Goal: Task Accomplishment & Management: Complete application form

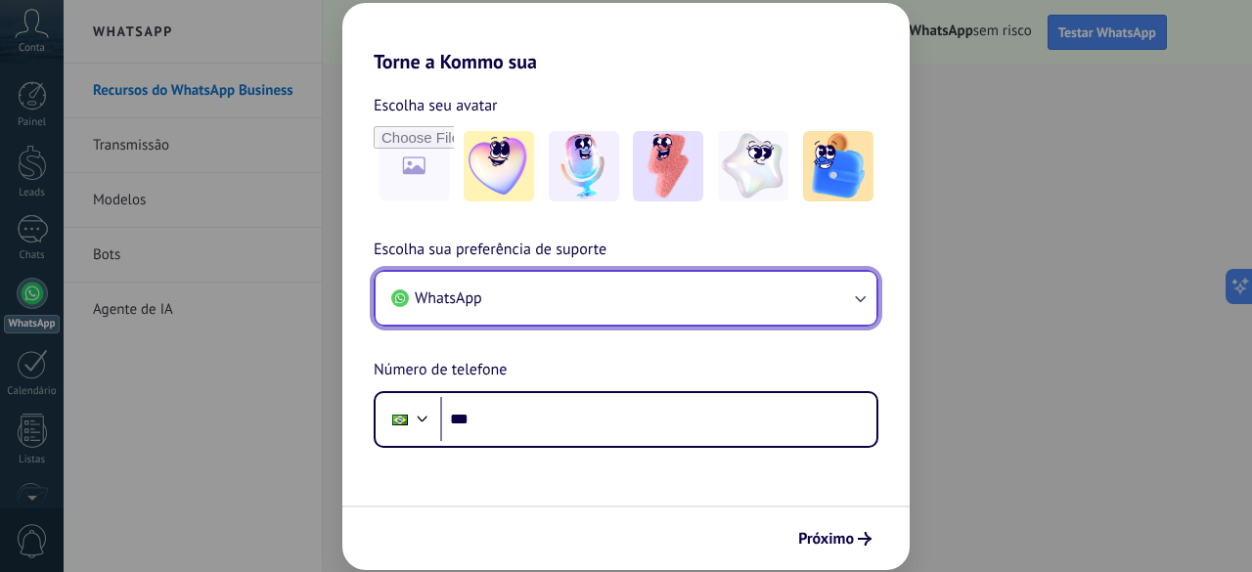
click at [694, 290] on button "WhatsApp" at bounding box center [626, 298] width 501 height 53
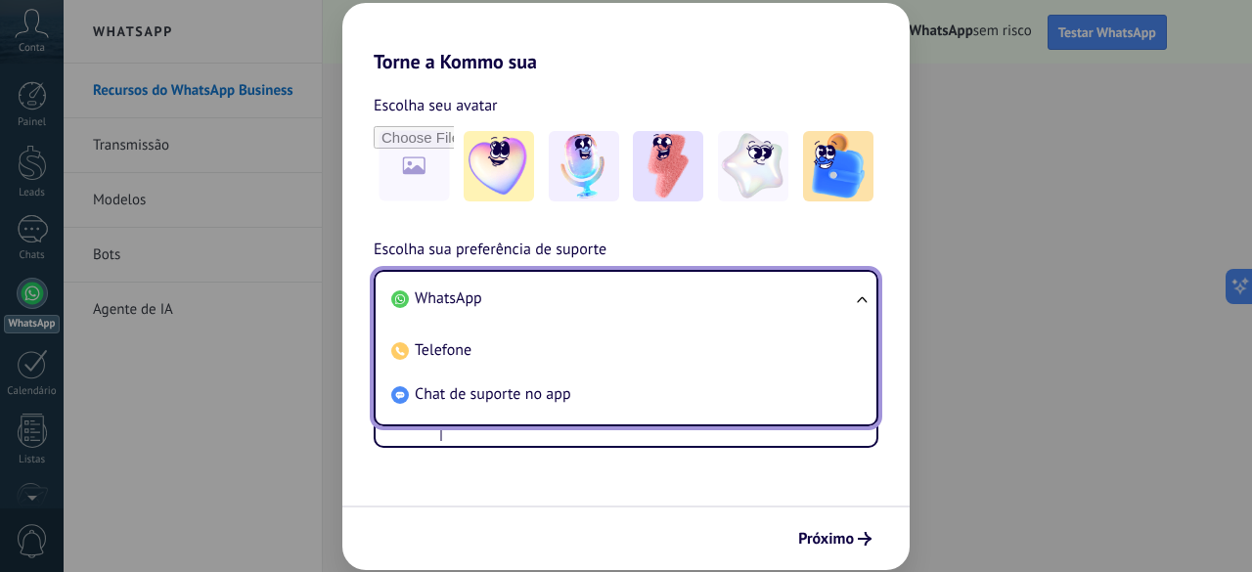
click at [694, 290] on li "WhatsApp" at bounding box center [621, 299] width 477 height 44
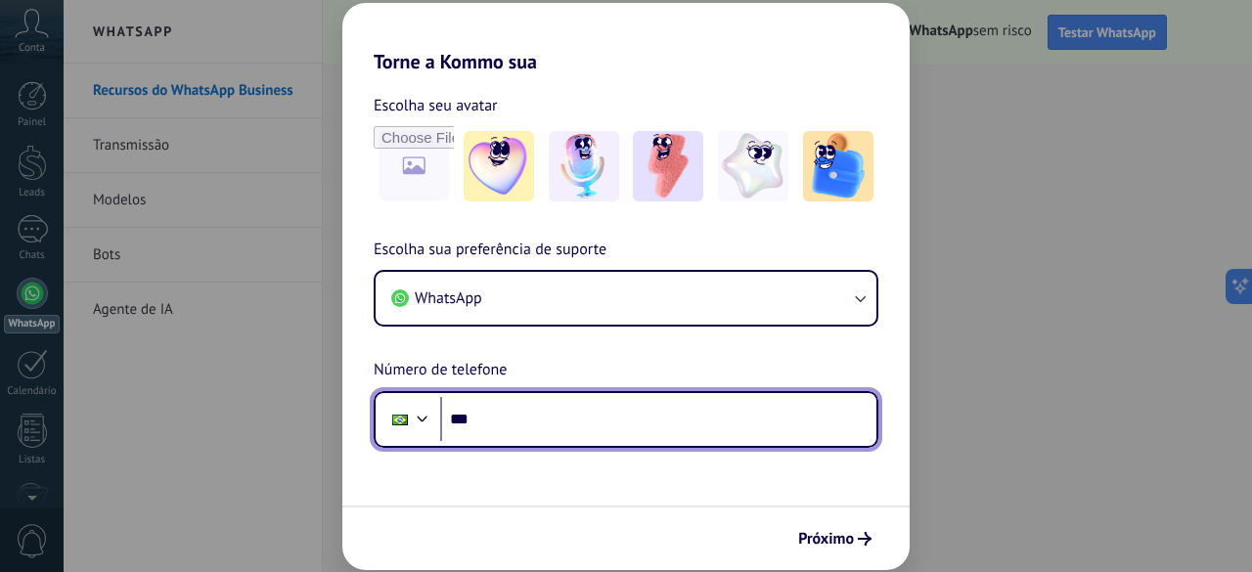
click at [542, 426] on input "***" at bounding box center [658, 419] width 436 height 45
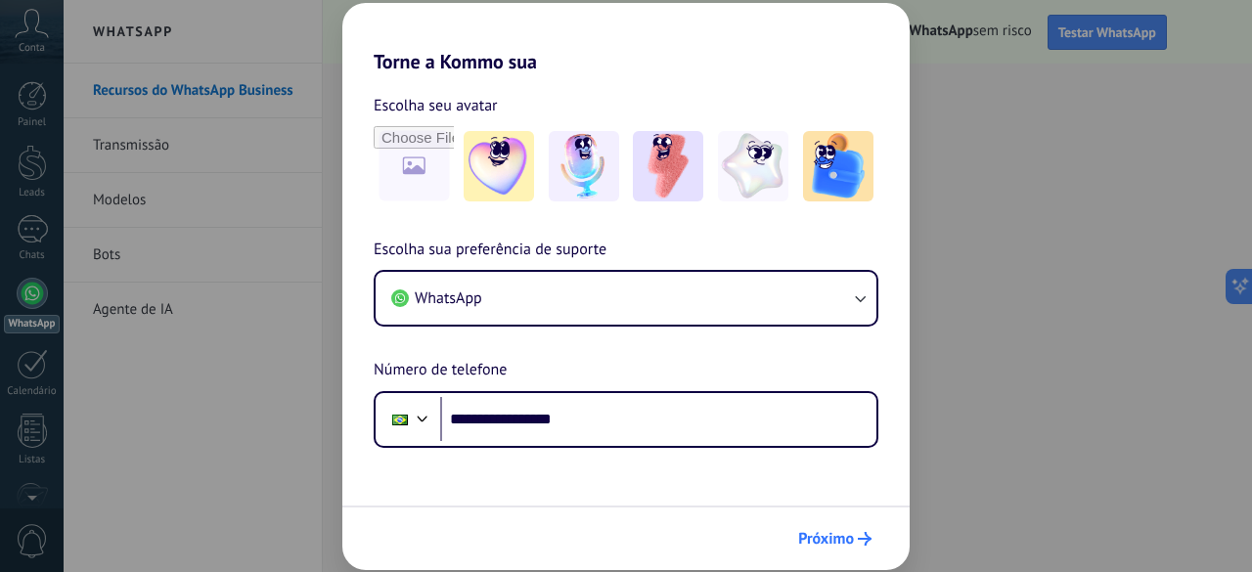
click at [834, 541] on span "Próximo" at bounding box center [826, 539] width 56 height 14
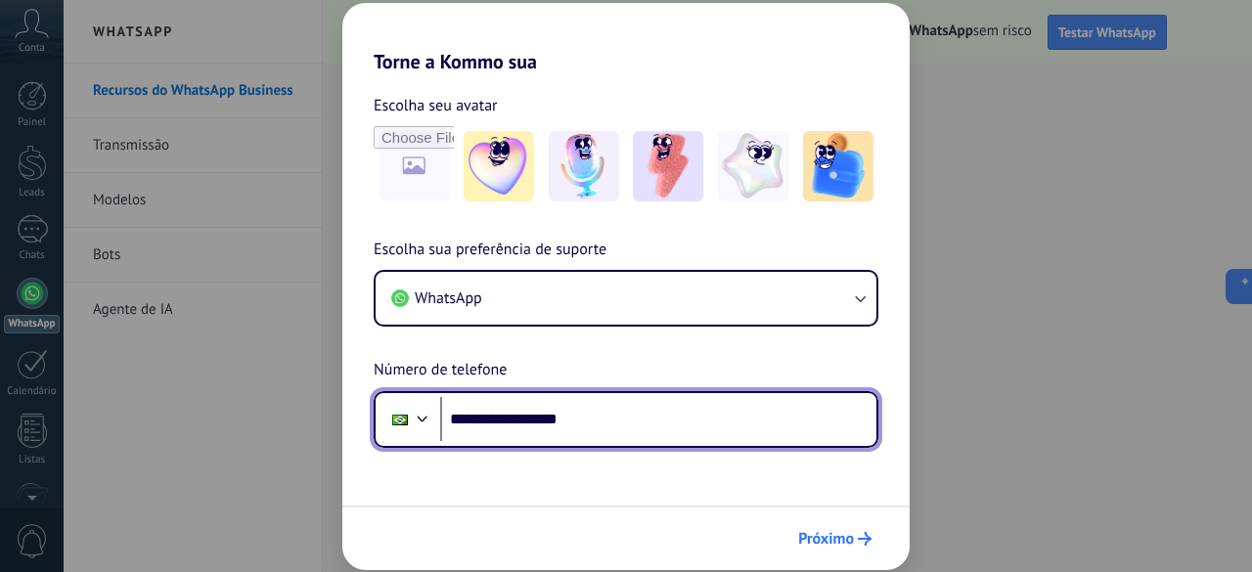
type input "**********"
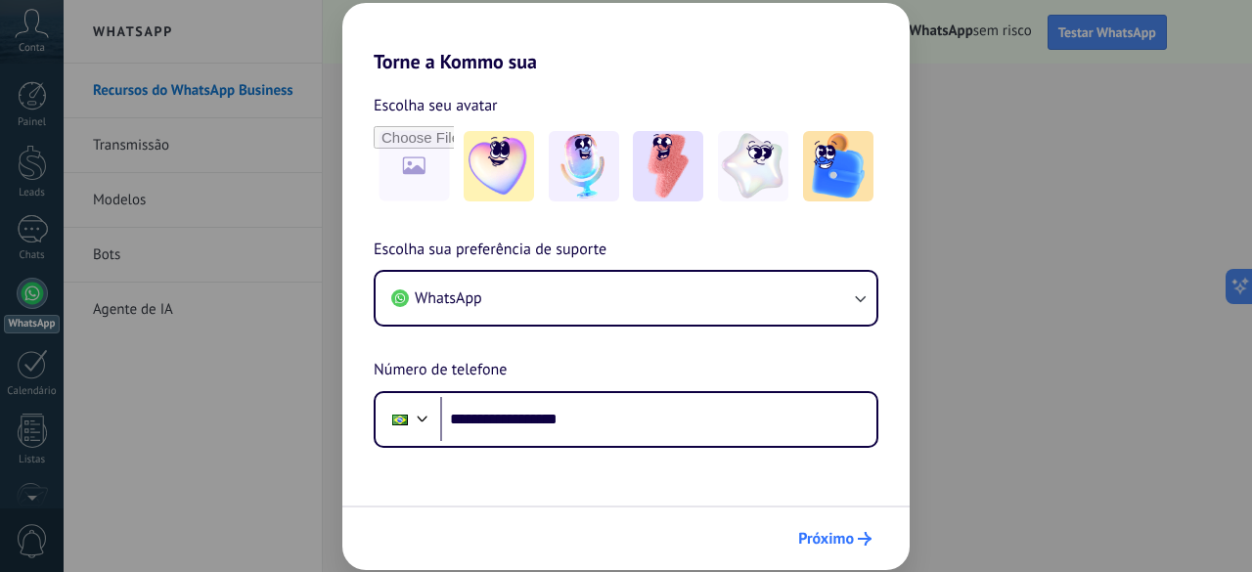
click at [833, 541] on span "Próximo" at bounding box center [826, 539] width 56 height 14
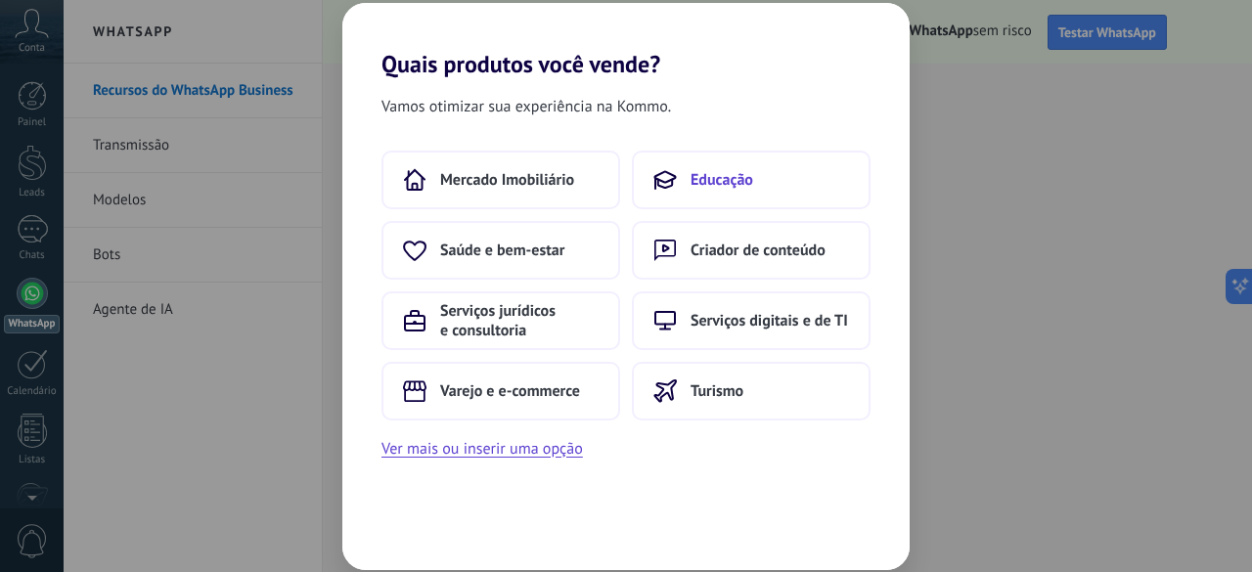
click at [722, 175] on span "Educação" at bounding box center [722, 180] width 63 height 20
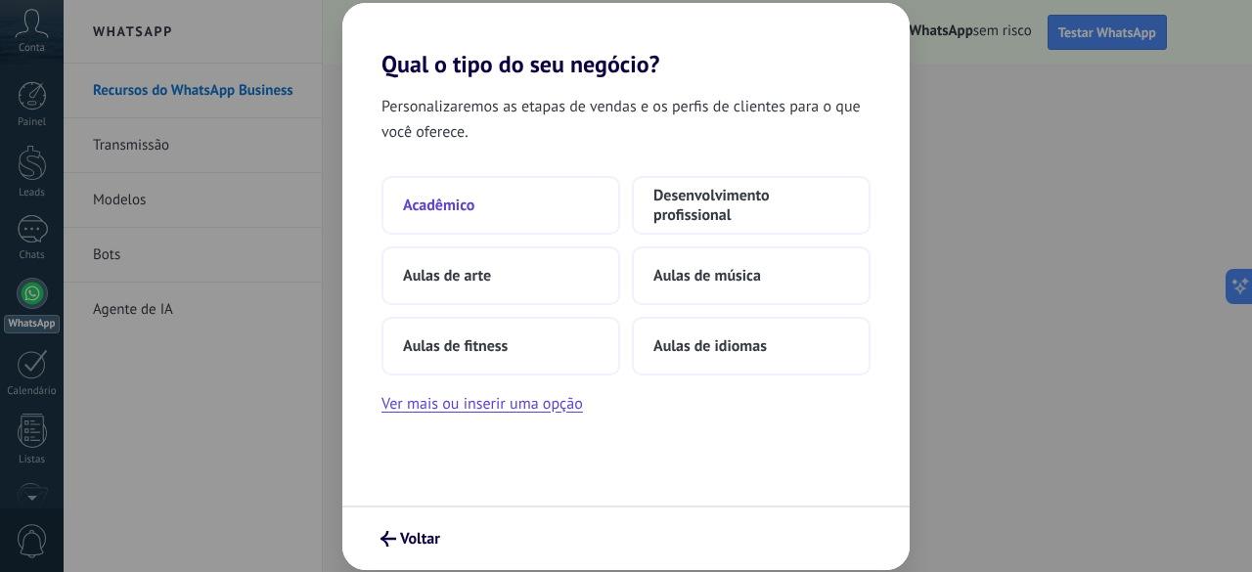
click at [522, 205] on button "Acadêmico" at bounding box center [501, 205] width 239 height 59
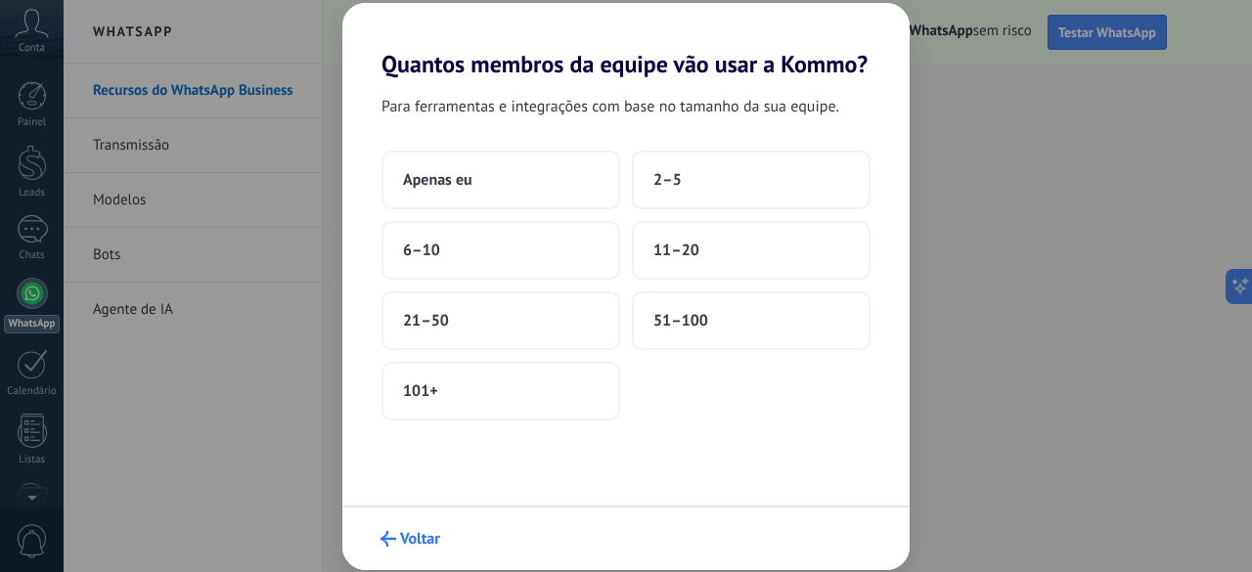
click at [411, 537] on span "Voltar" at bounding box center [420, 539] width 40 height 14
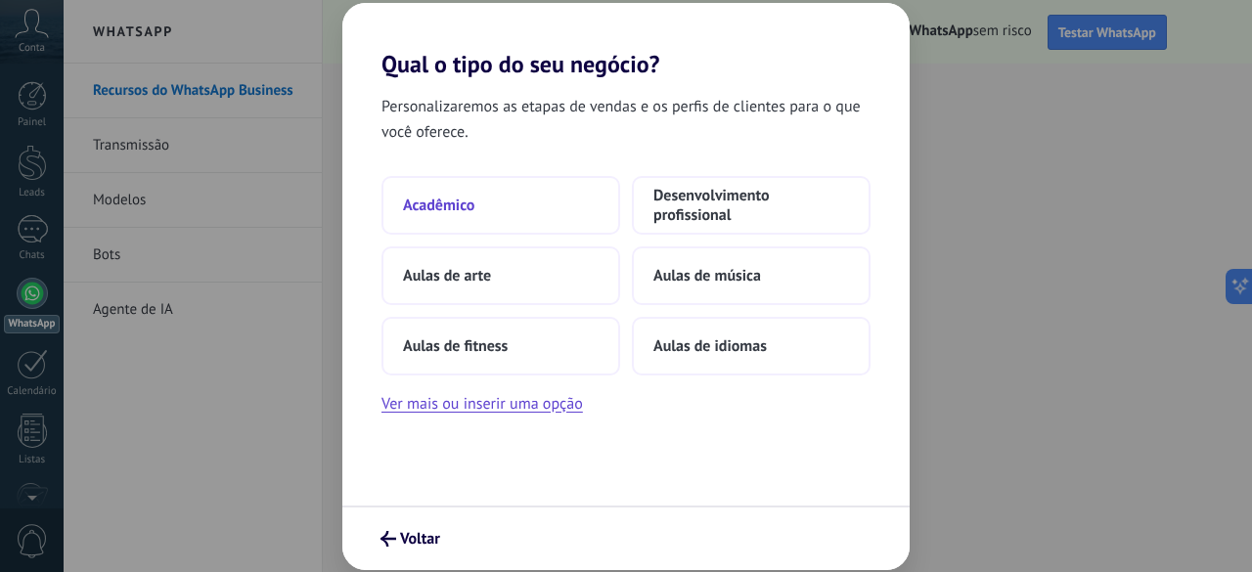
click at [512, 210] on button "Acadêmico" at bounding box center [501, 205] width 239 height 59
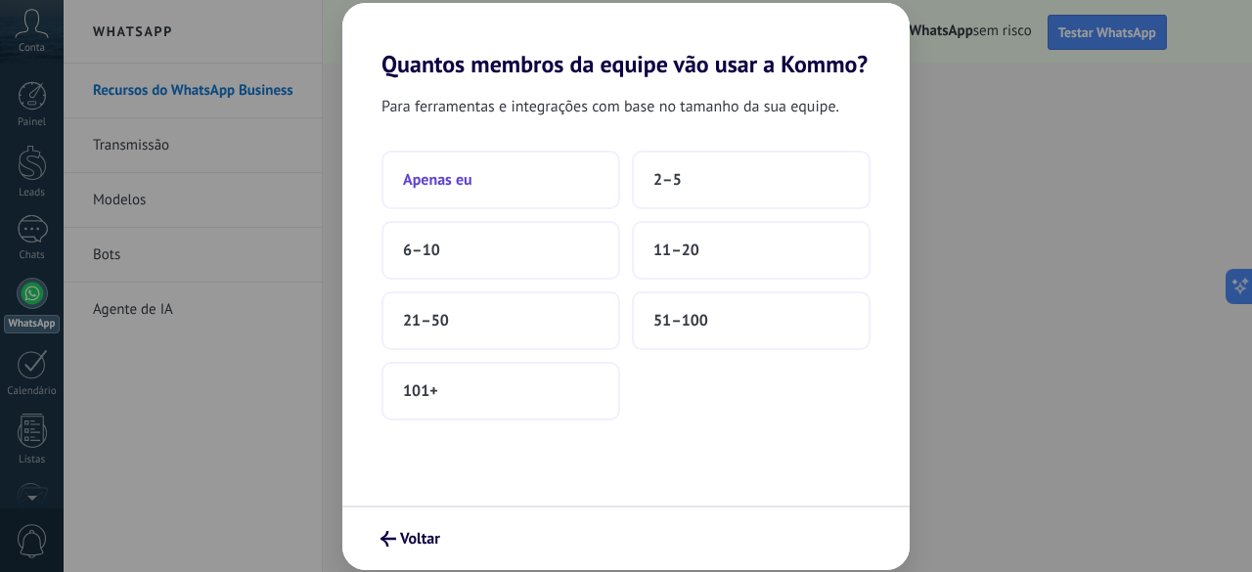
click at [427, 179] on span "Apenas eu" at bounding box center [437, 180] width 69 height 20
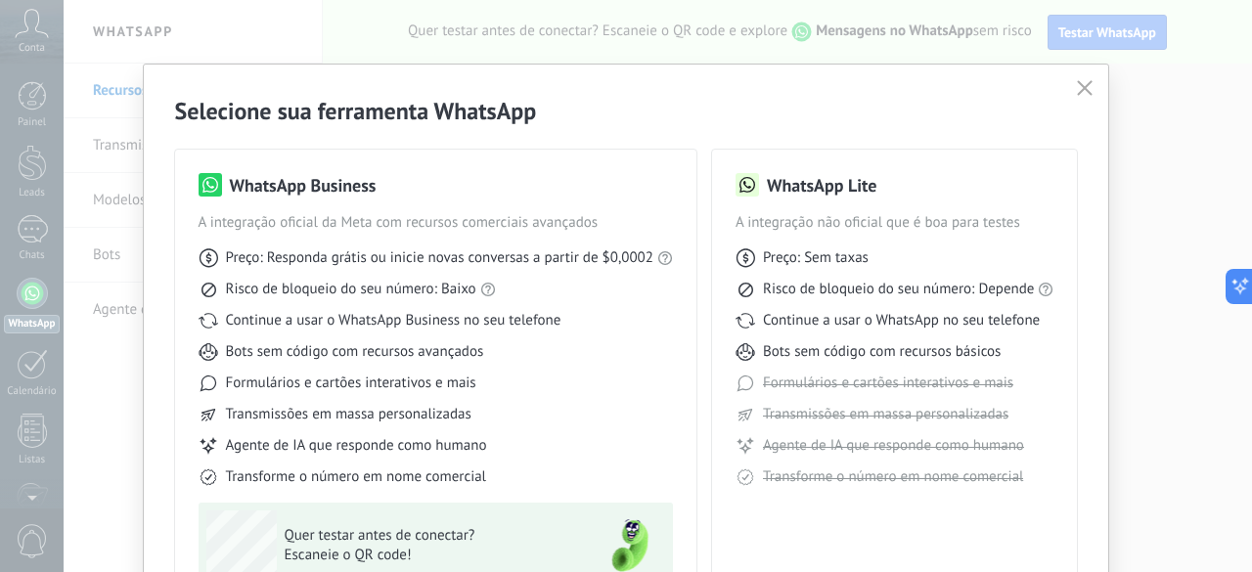
drag, startPoint x: 634, startPoint y: 112, endPoint x: 644, endPoint y: 48, distance: 65.3
click at [644, 48] on div "Selecione sua ferramenta WhatsApp WhatsApp Business A integração oficial da Met…" at bounding box center [626, 286] width 1252 height 572
click at [618, 336] on div "Preço: Responda grátis ou inicie novas conversas a partir de $0,0002 Risco de b…" at bounding box center [436, 360] width 474 height 254
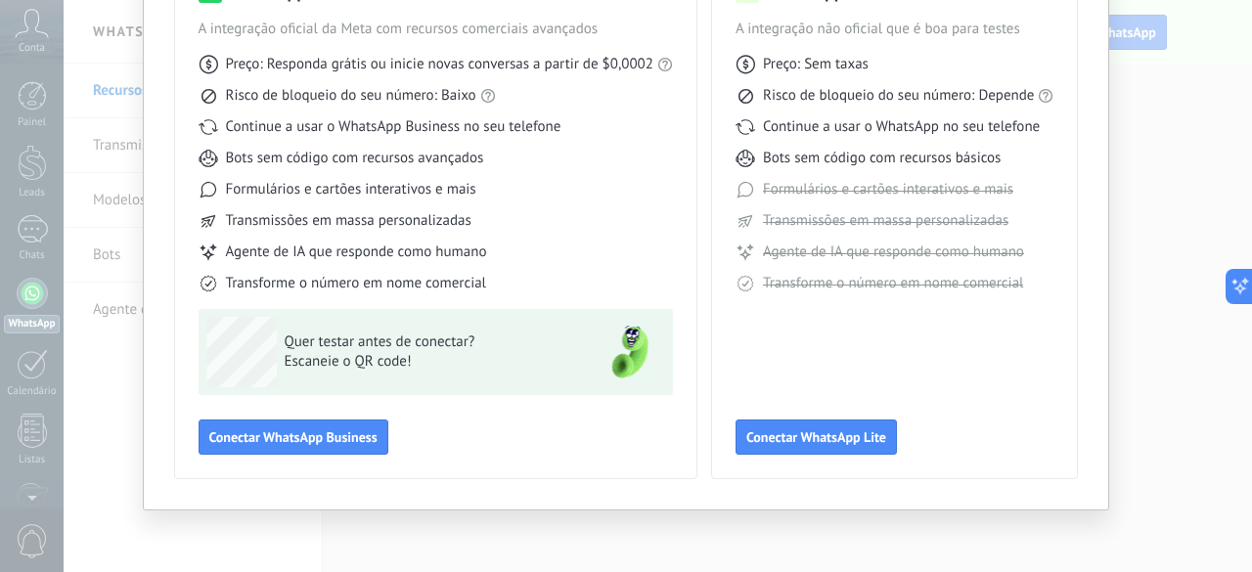
scroll to position [195, 0]
click at [830, 436] on span "Conectar WhatsApp Lite" at bounding box center [816, 436] width 140 height 14
